Goal: Task Accomplishment & Management: Use online tool/utility

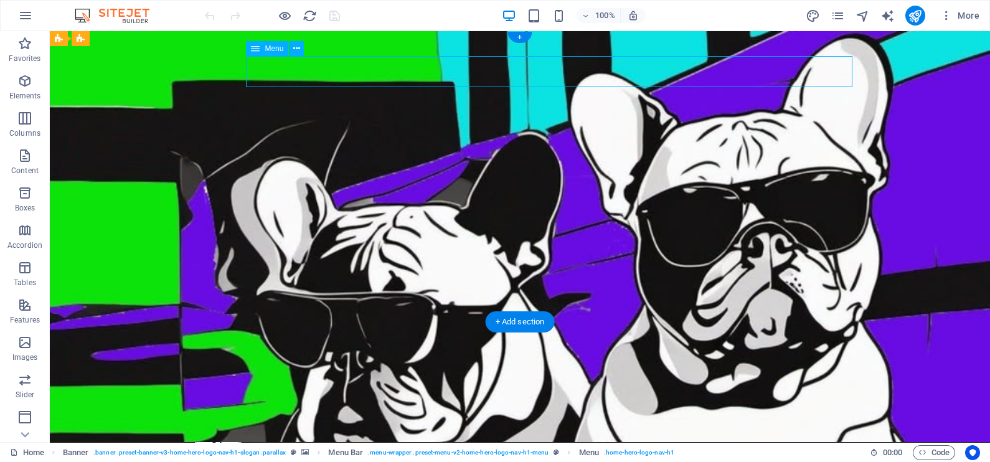
select select
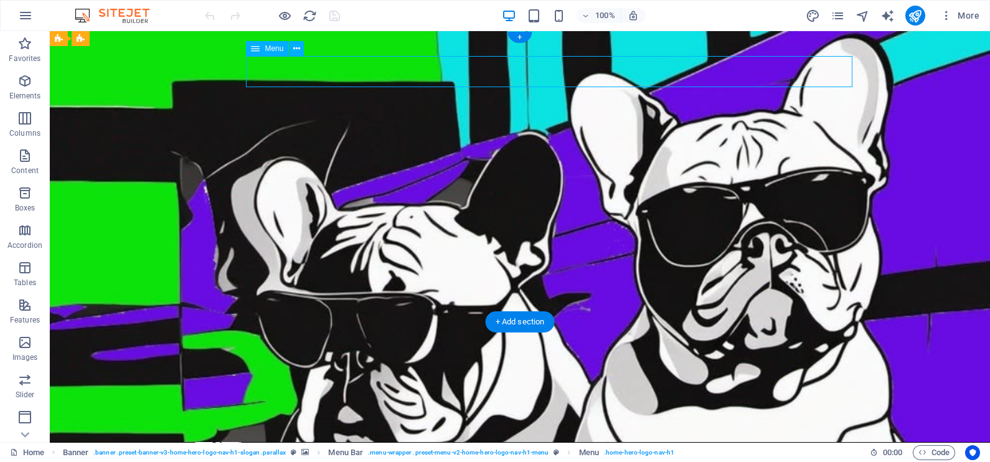
select select
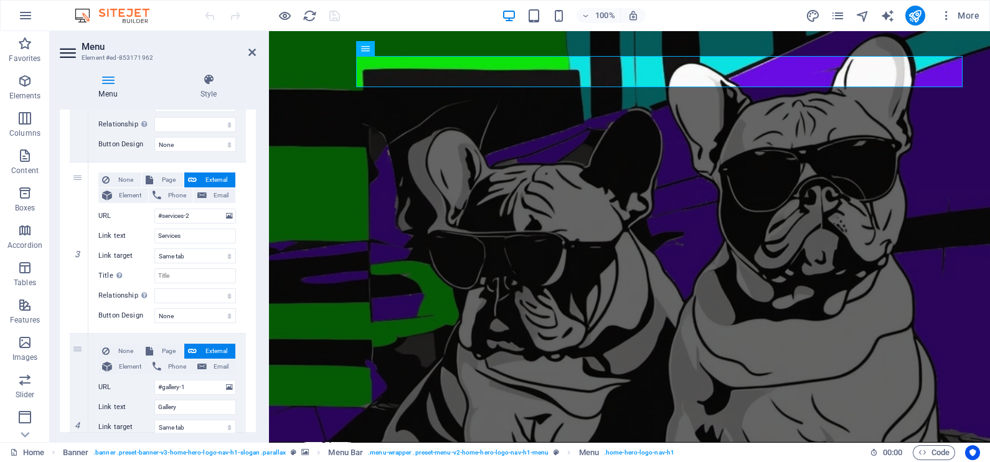
scroll to position [685, 0]
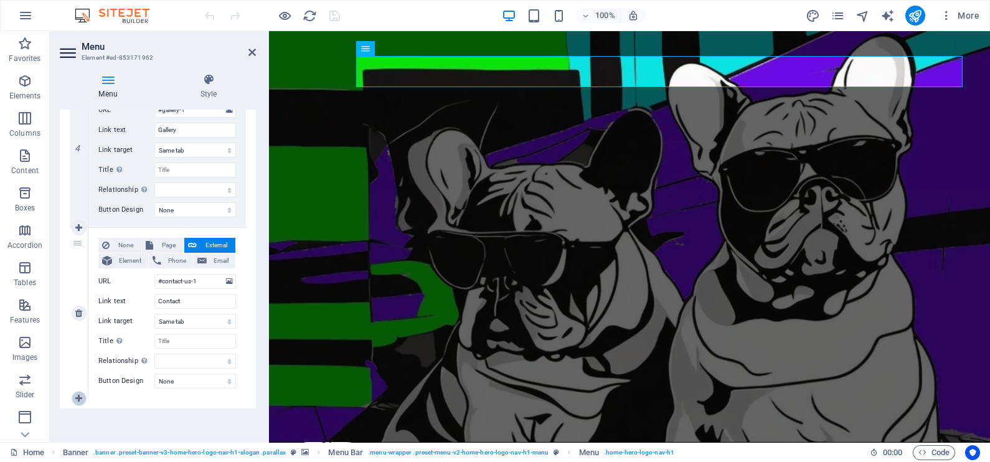
click at [78, 394] on icon at bounding box center [78, 398] width 7 height 9
select select
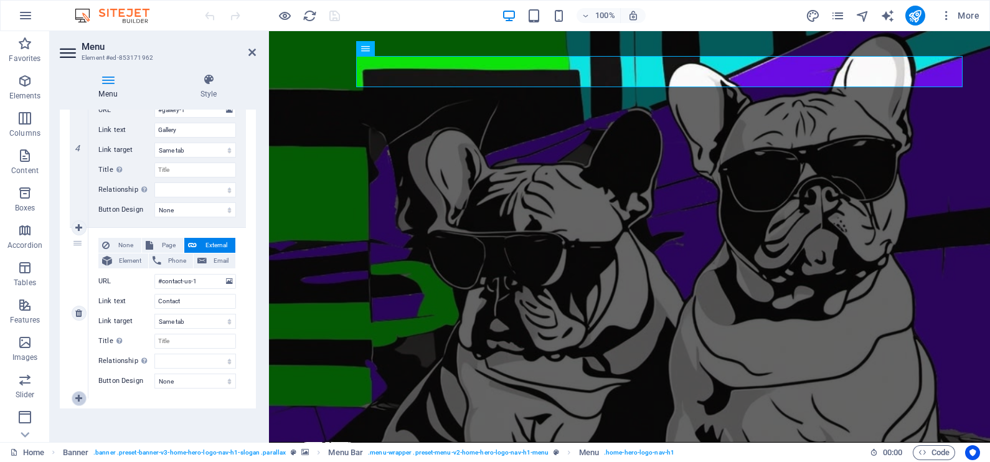
select select
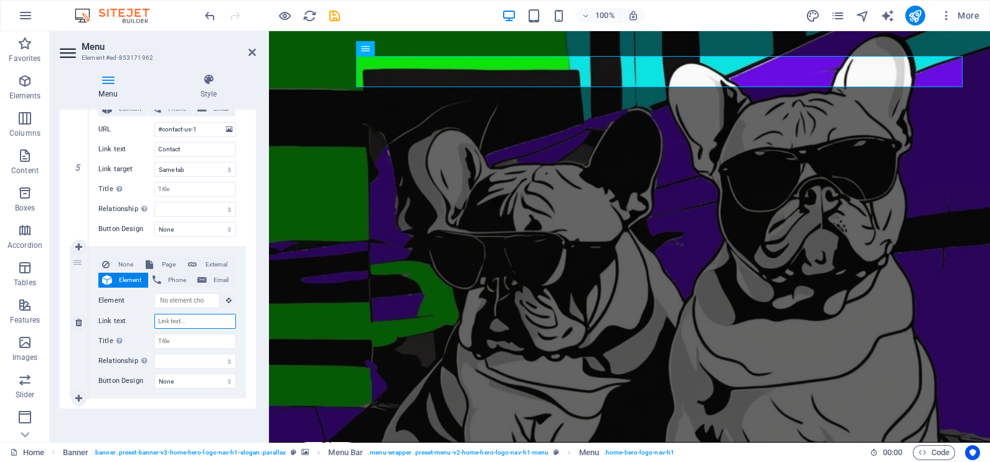
click at [183, 322] on input "Link text" at bounding box center [195, 321] width 82 height 15
type input "S"
select select
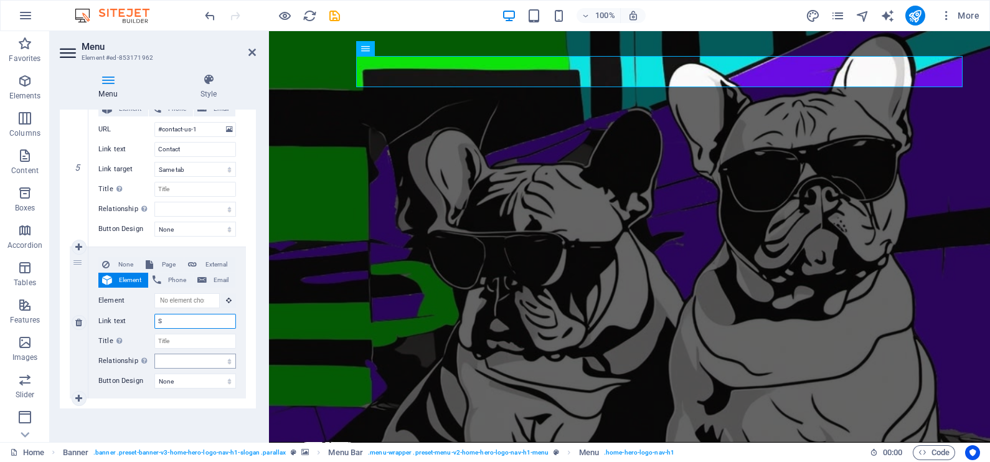
select select
type input "Sh"
select select
type input "Sho"
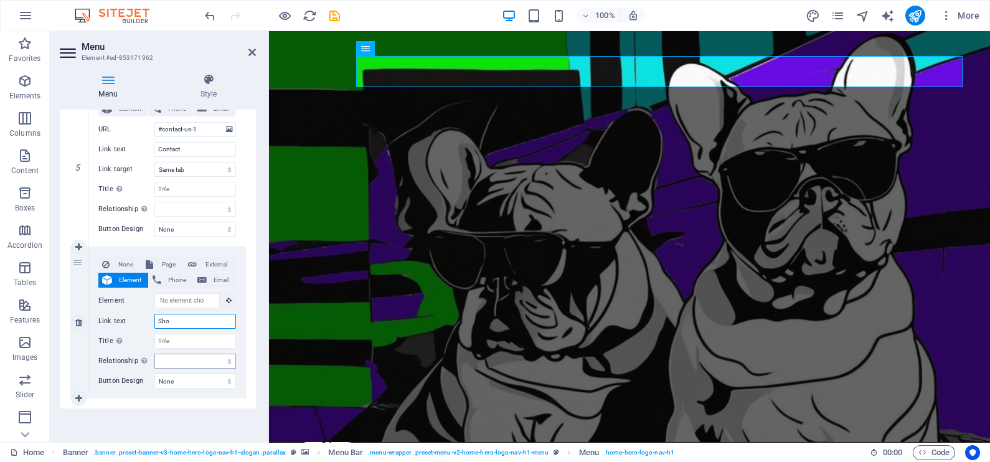
select select
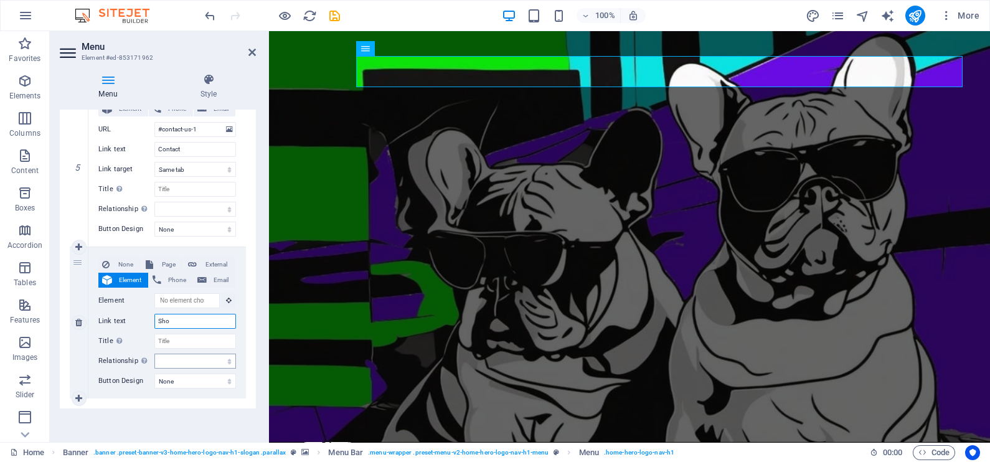
select select
type input "Shop"
select select
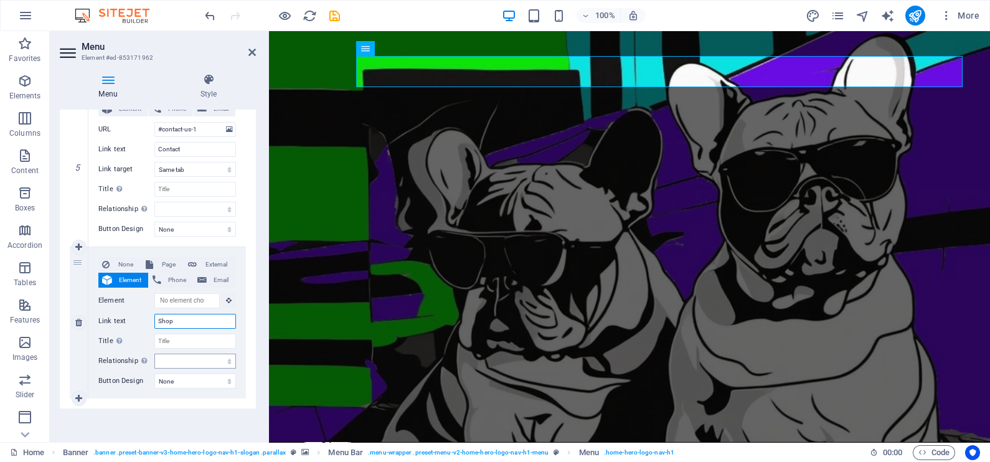
select select
type input "Shop"
select select
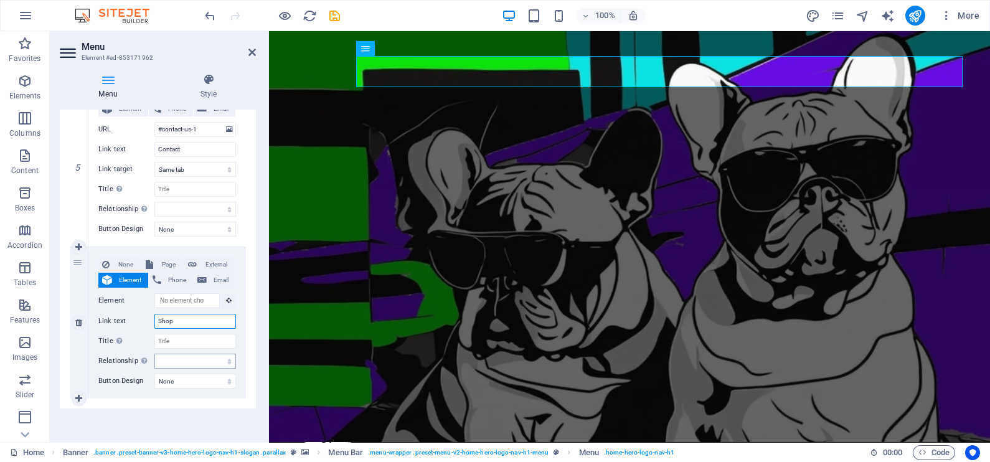
select select
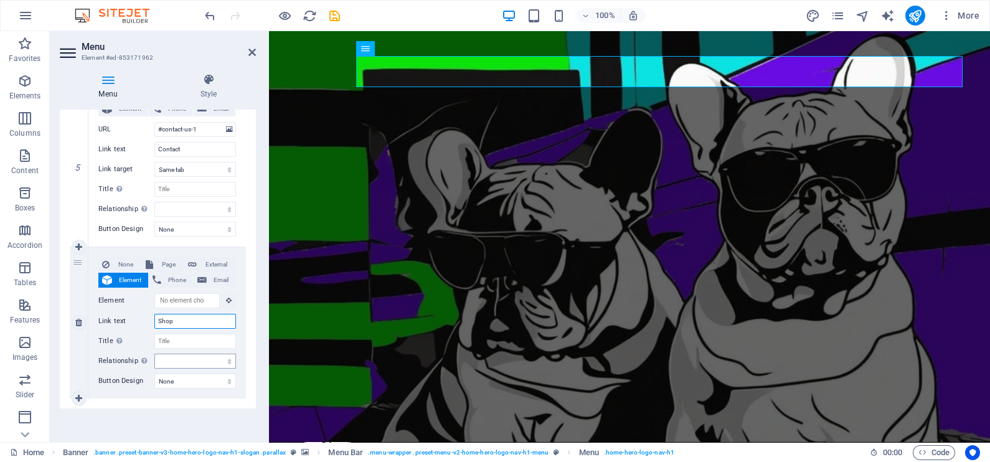
type input "Shop O"
select select
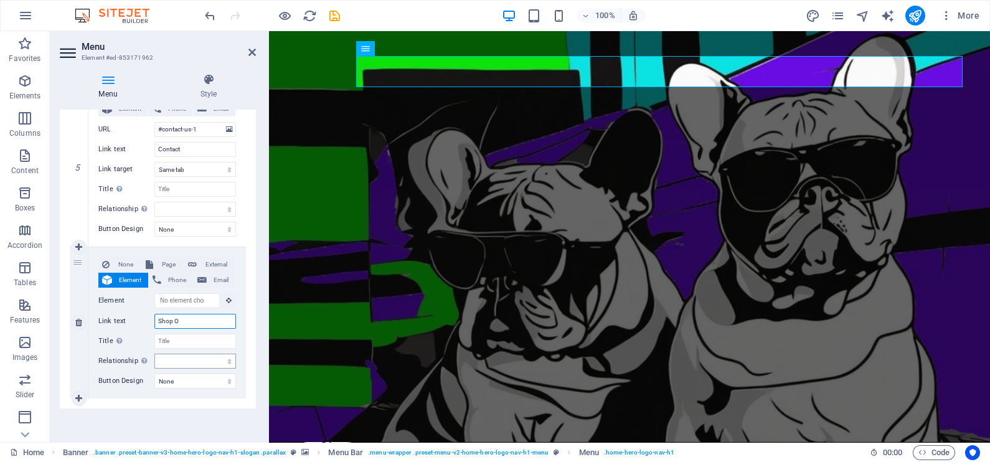
select select
type input "Shop Online"
select select
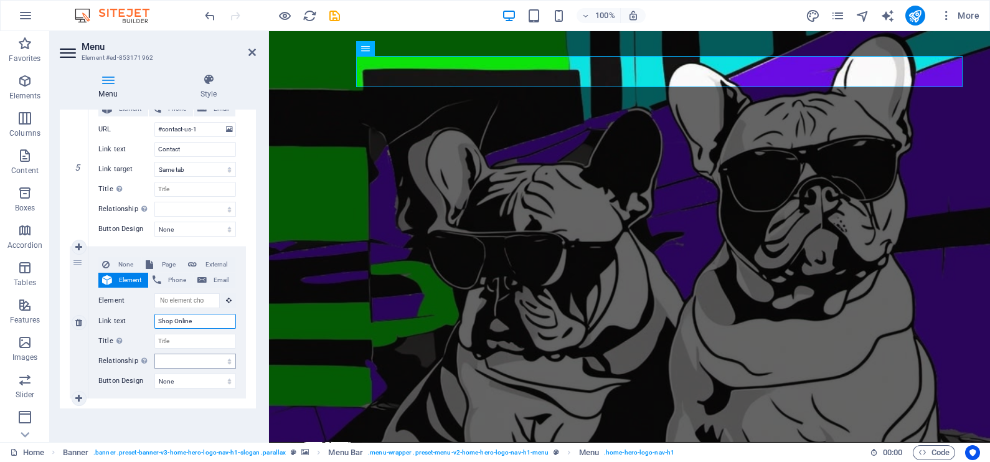
select select
click at [188, 323] on input "Shop Online" at bounding box center [195, 321] width 82 height 15
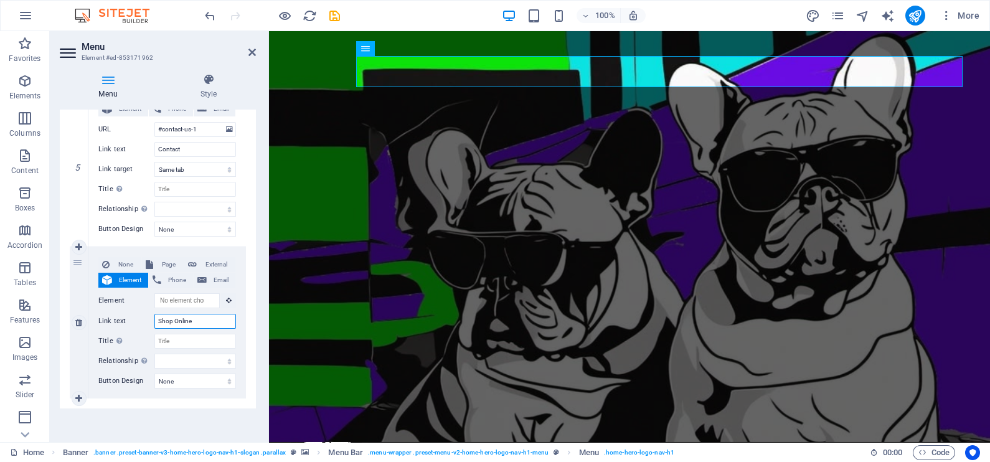
click at [188, 323] on input "Shop Online" at bounding box center [195, 321] width 82 height 15
type input "VISIT"
select select
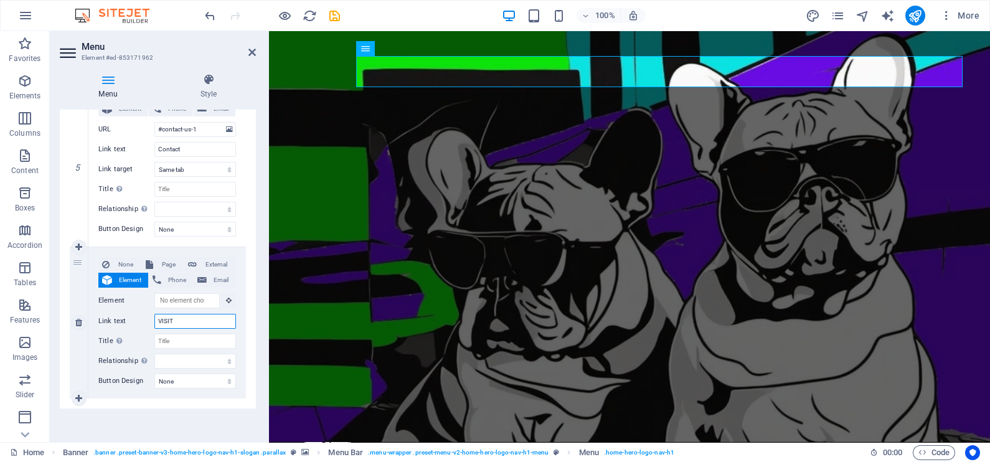
select select
type input "V"
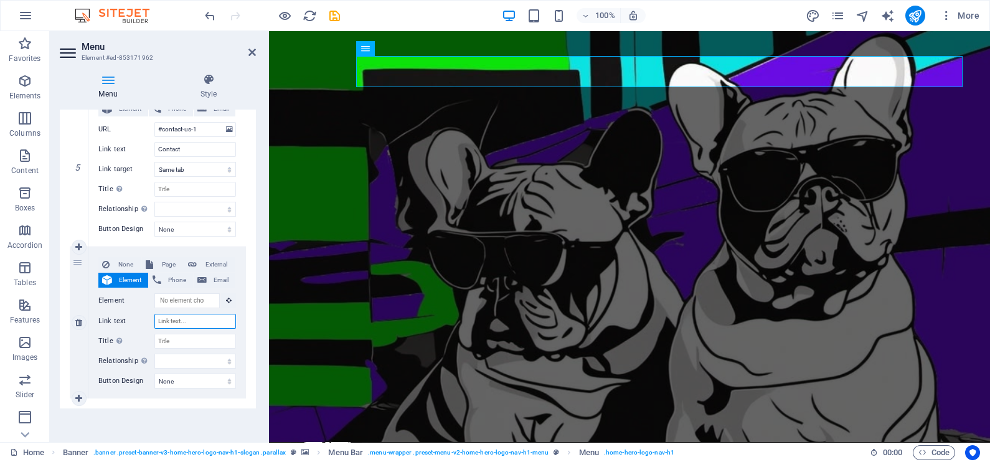
select select
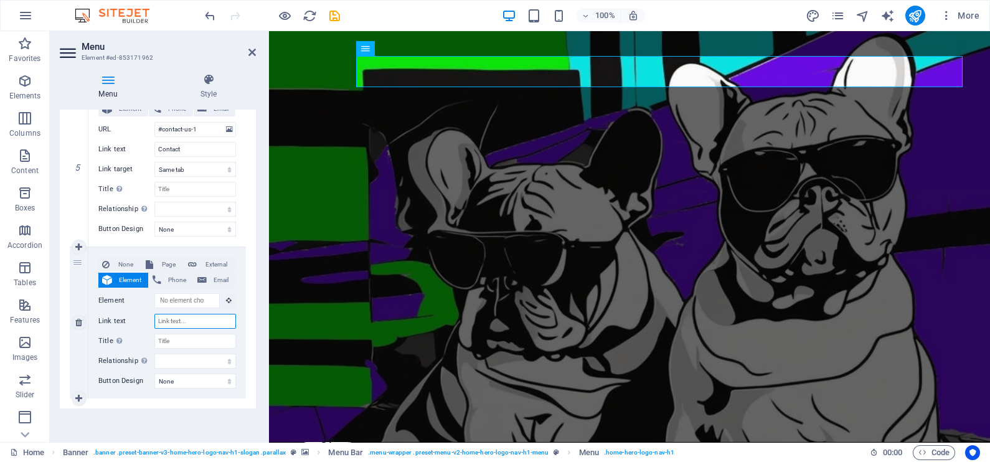
select select
type input "S"
select select
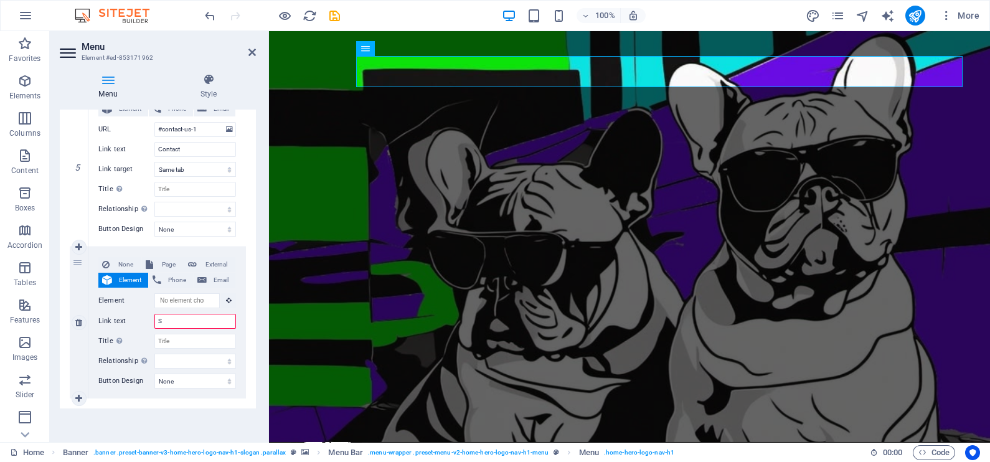
select select
type input "Shop"
select select
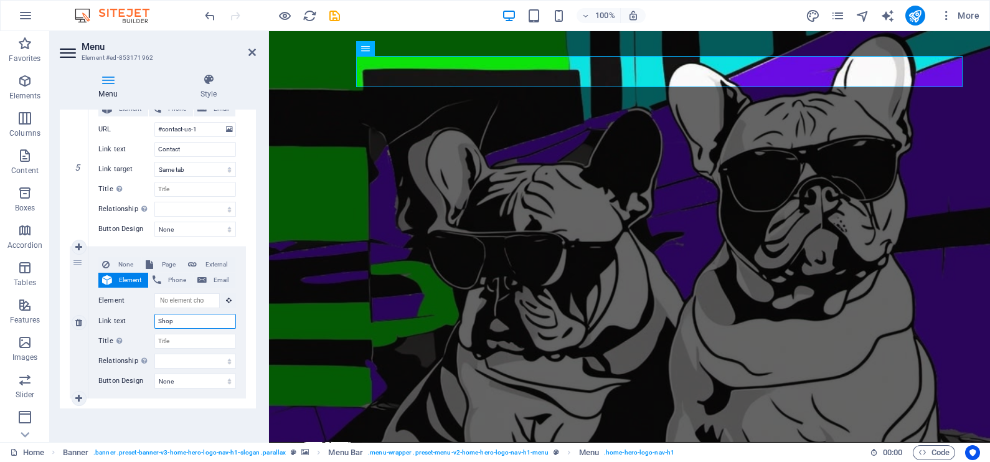
select select
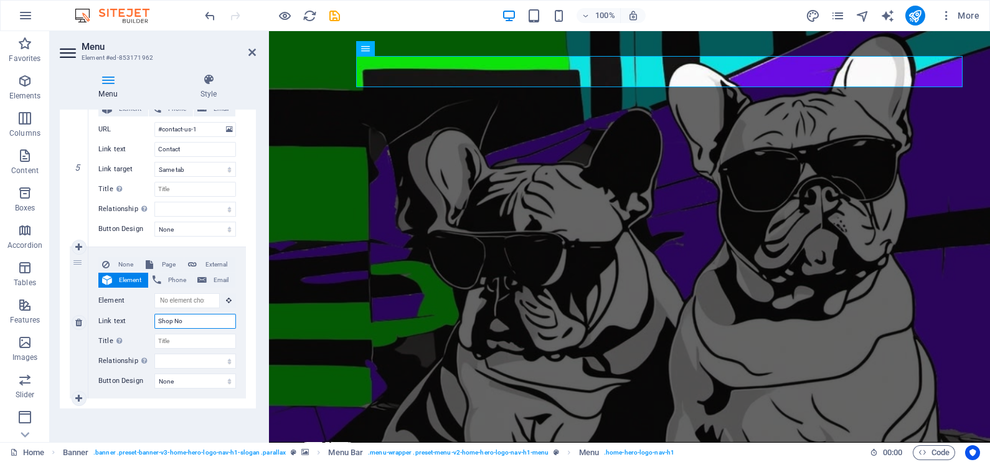
type input "Shop Now"
select select
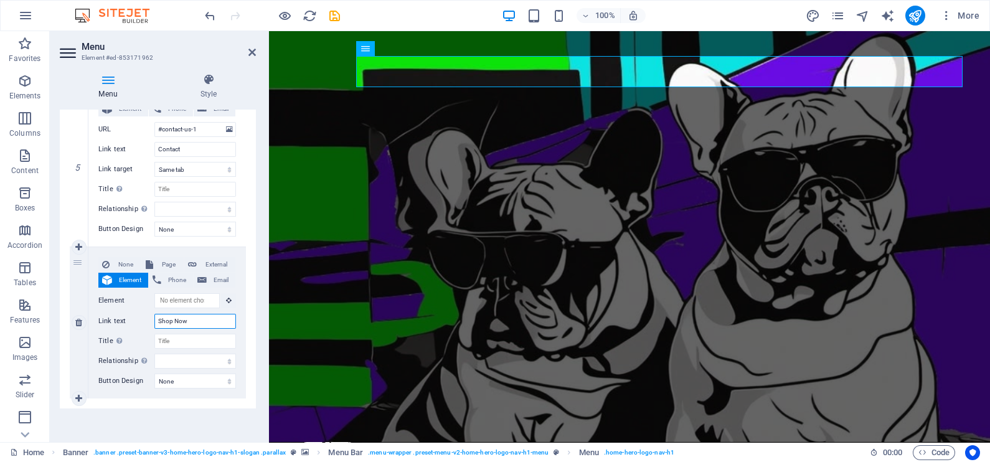
select select
type input "Shop Now"
click at [212, 258] on span "External" at bounding box center [215, 264] width 31 height 15
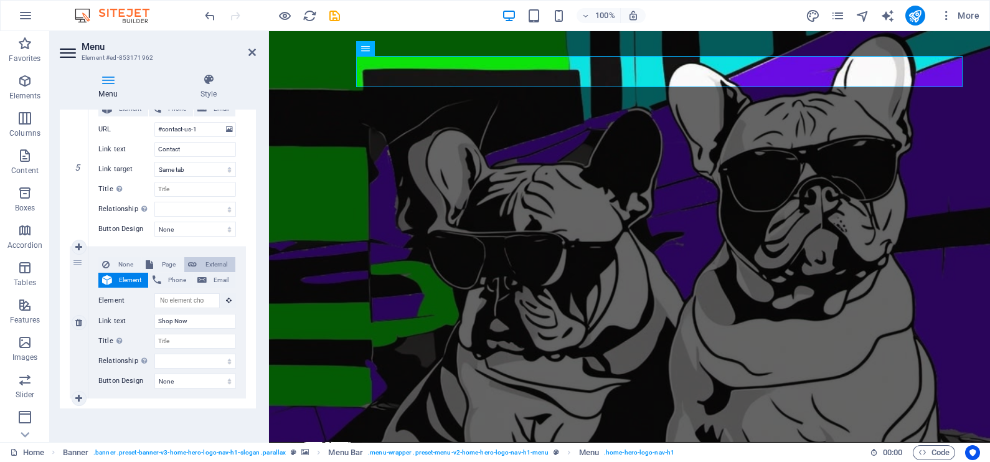
select select
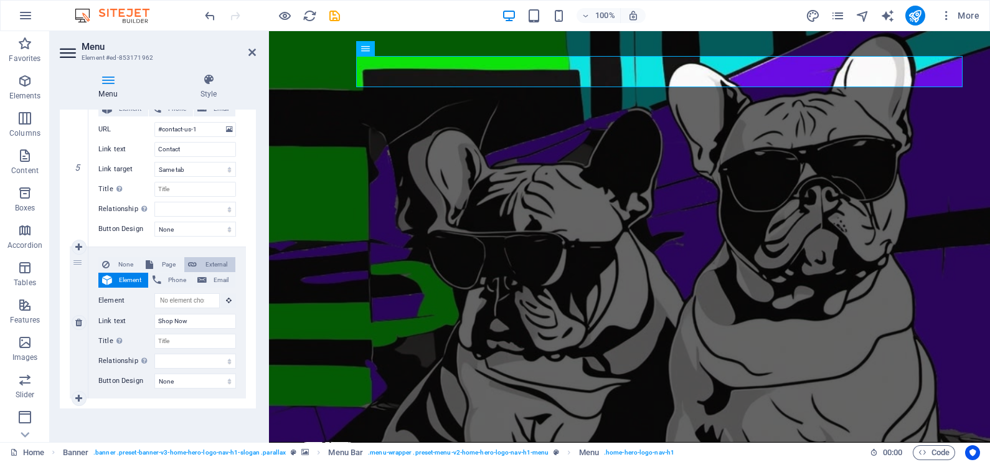
select select "blank"
select select
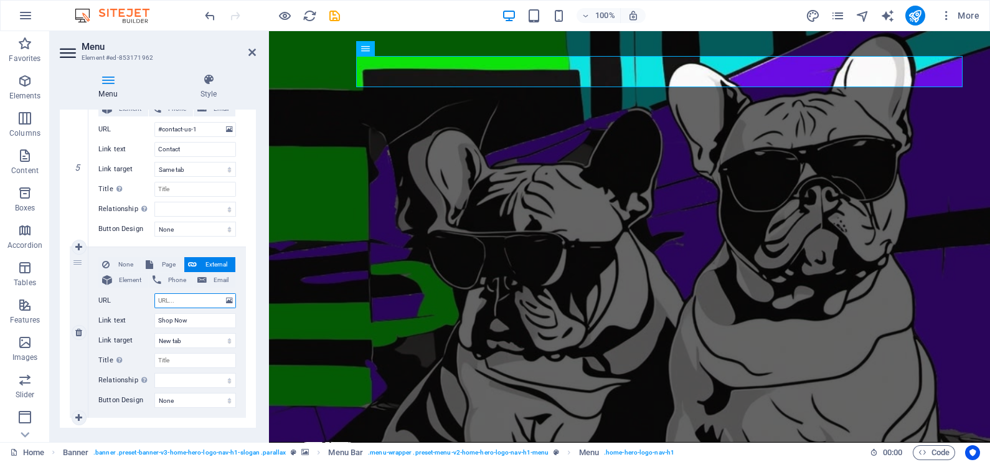
paste input "[URL][DOMAIN_NAME]"
type input "[URL][DOMAIN_NAME]"
select select
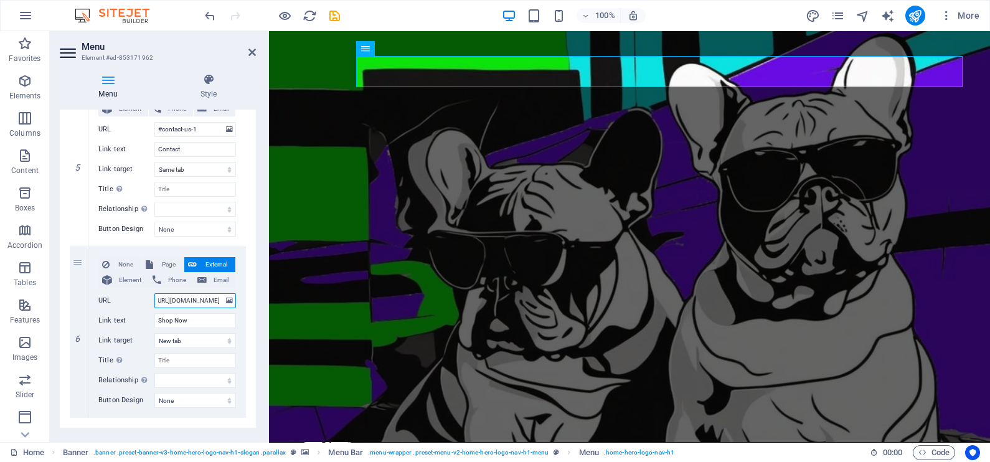
select select
type input "[URL][DOMAIN_NAME]"
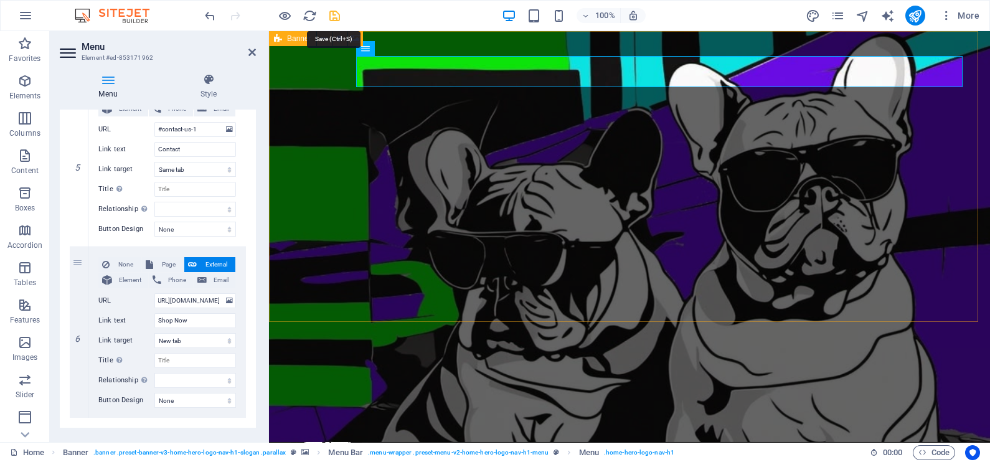
click at [333, 9] on icon "save" at bounding box center [334, 16] width 14 height 14
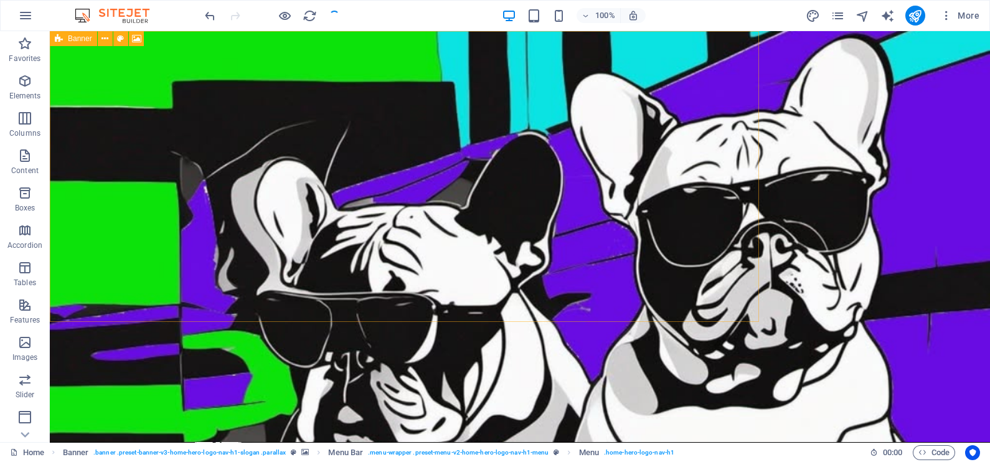
checkbox input "false"
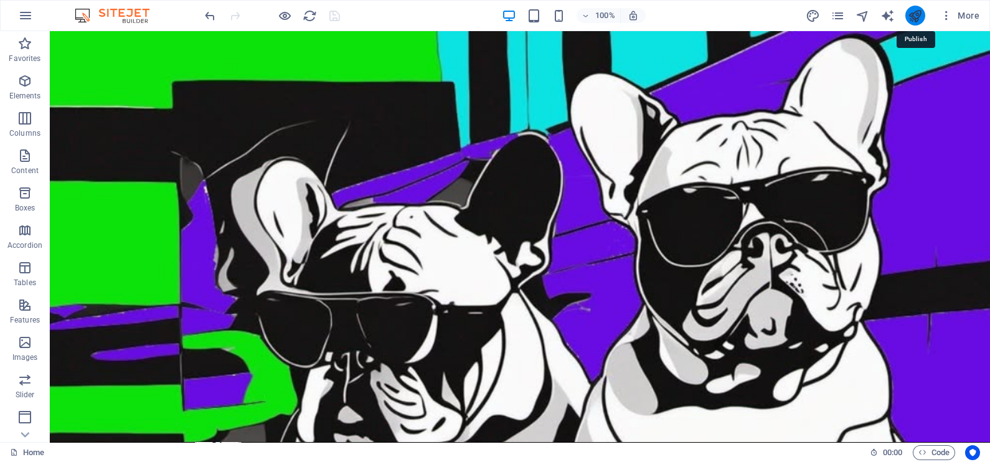
click at [919, 16] on icon "publish" at bounding box center [915, 16] width 14 height 14
